Goal: Complete application form

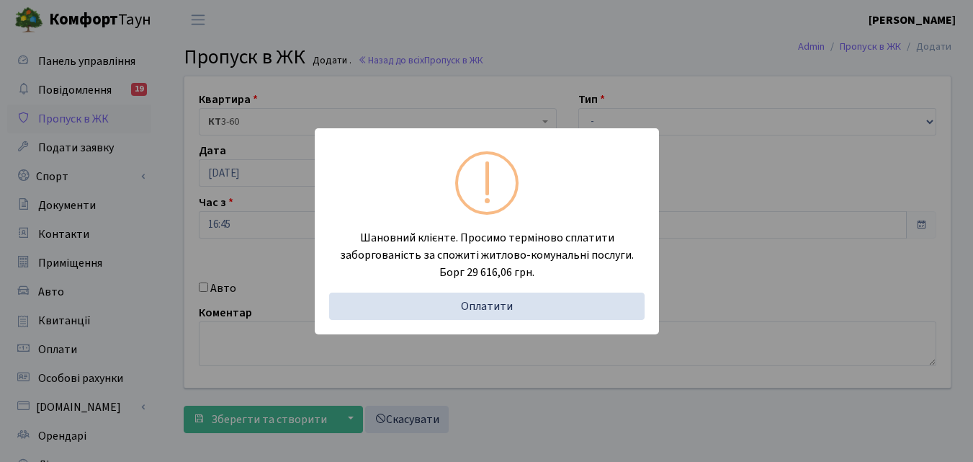
click at [161, 246] on div "Шановний клієнте. Просимо терміново сплатити заборгованість за спожиті житлово-…" at bounding box center [486, 231] width 973 height 462
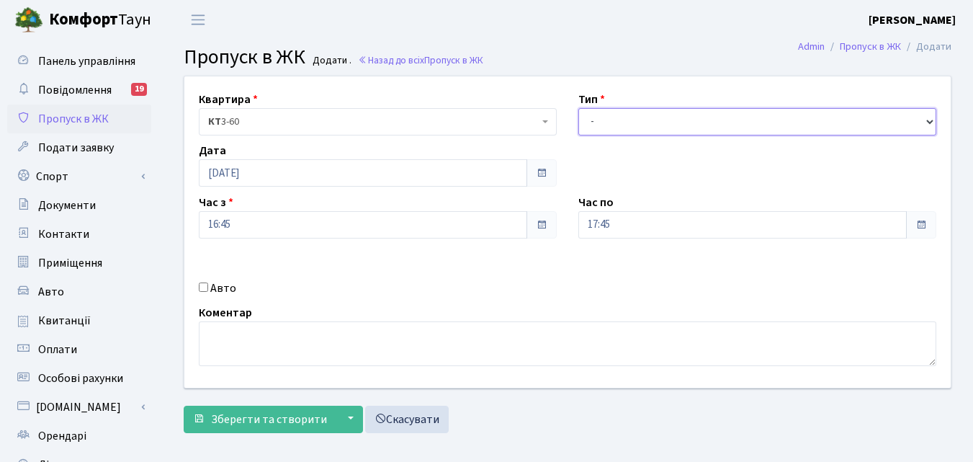
click at [742, 118] on select "- Доставка Таксі Гості Сервіс" at bounding box center [758, 121] width 358 height 27
select select "3"
click at [579, 108] on select "- Доставка Таксі Гості Сервіс" at bounding box center [758, 121] width 358 height 27
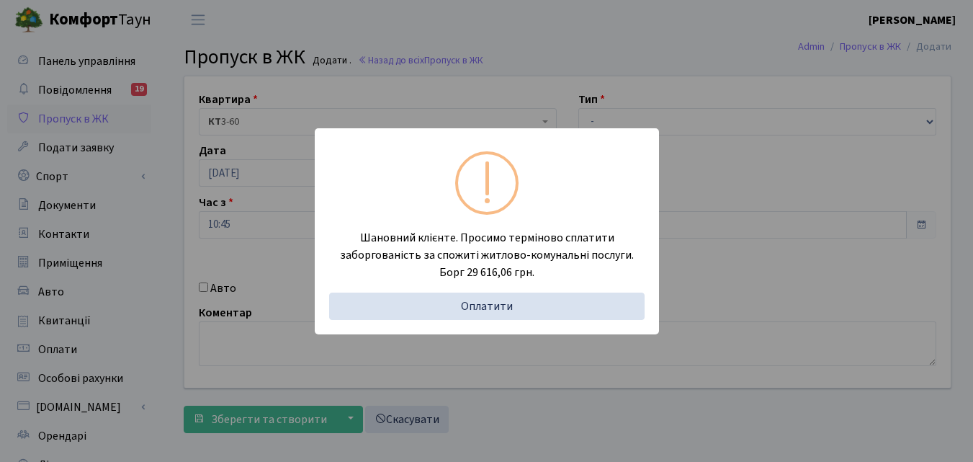
click at [161, 289] on div "Шановний клієнте. Просимо терміново сплатити заборгованість за спожиті житлово-…" at bounding box center [486, 231] width 973 height 462
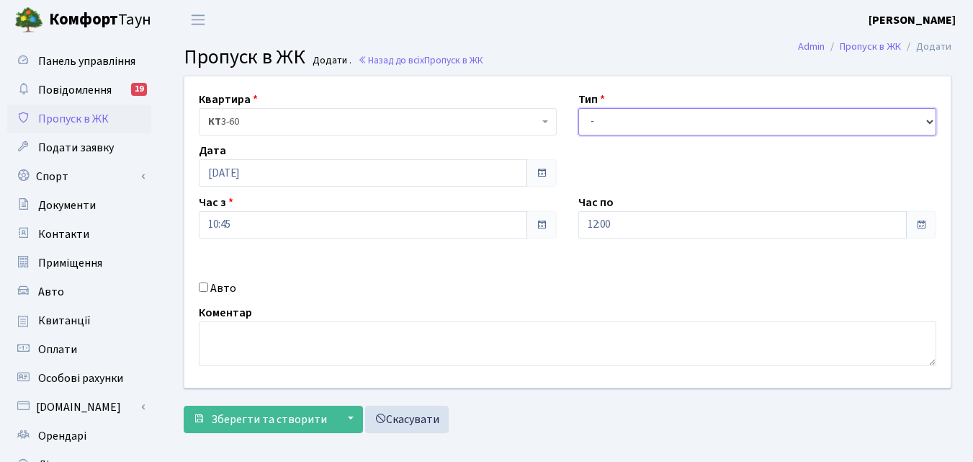
click at [690, 122] on select "- Доставка Таксі Гості Сервіс" at bounding box center [758, 121] width 358 height 27
select select "3"
click at [579, 108] on select "- Доставка Таксі Гості Сервіс" at bounding box center [758, 121] width 358 height 27
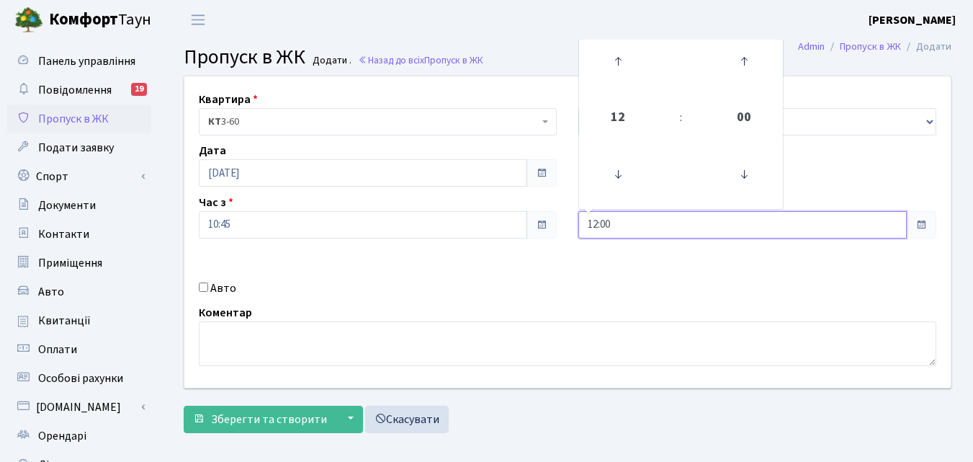
click at [863, 225] on input "12:00" at bounding box center [743, 224] width 329 height 27
click at [599, 66] on icon at bounding box center [618, 61] width 39 height 39
type input "13:00"
click at [291, 421] on span "Зберегти та створити" at bounding box center [269, 419] width 116 height 16
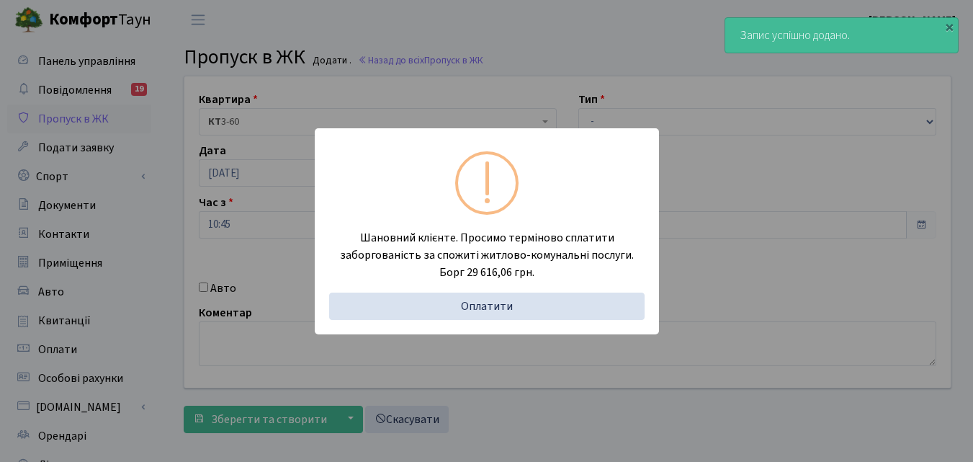
click at [153, 232] on div "Шановний клієнте. Просимо терміново сплатити заборгованість за спожиті житлово-…" at bounding box center [486, 231] width 973 height 462
